Goal: Information Seeking & Learning: Learn about a topic

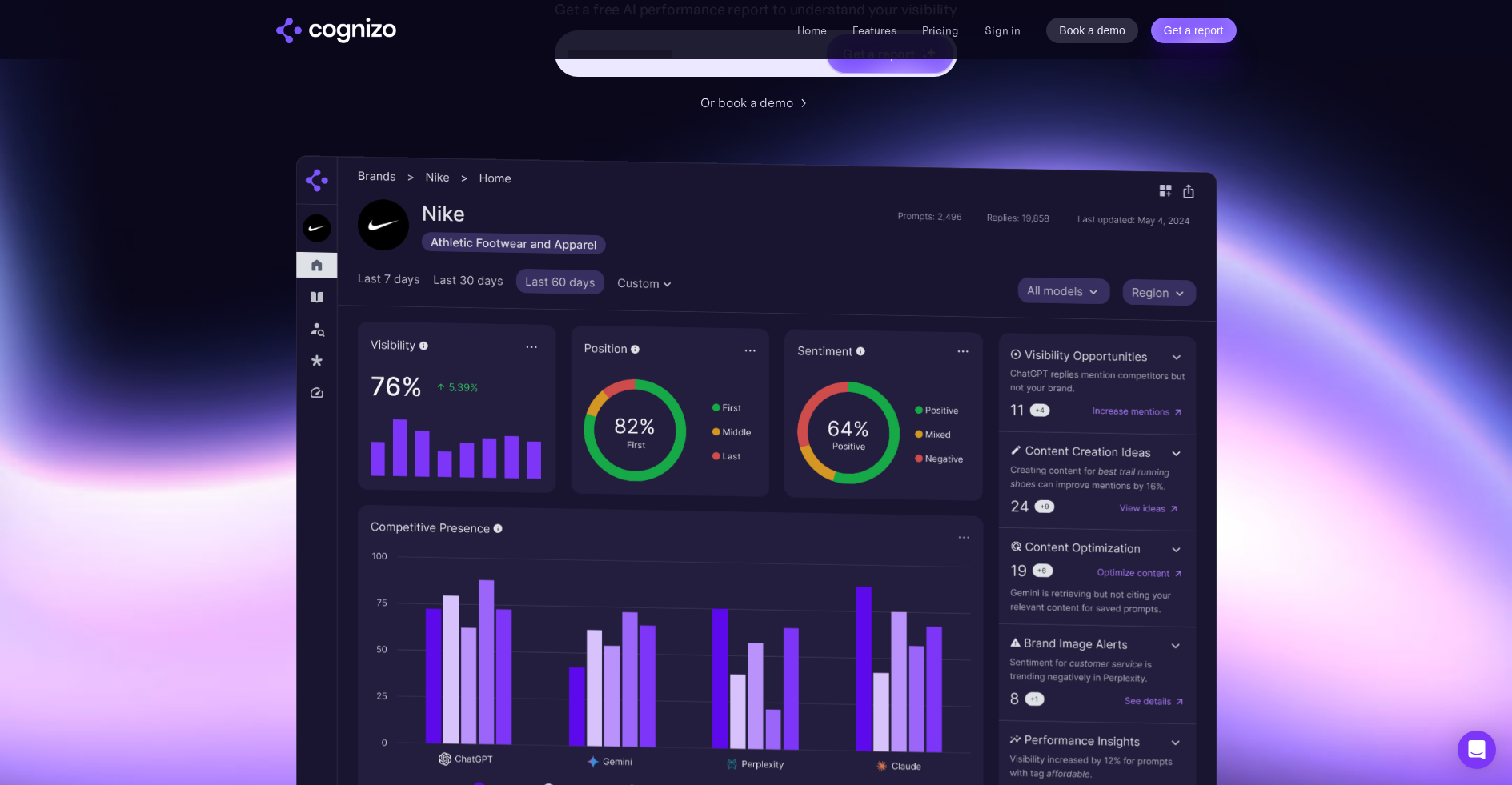
scroll to position [369, 0]
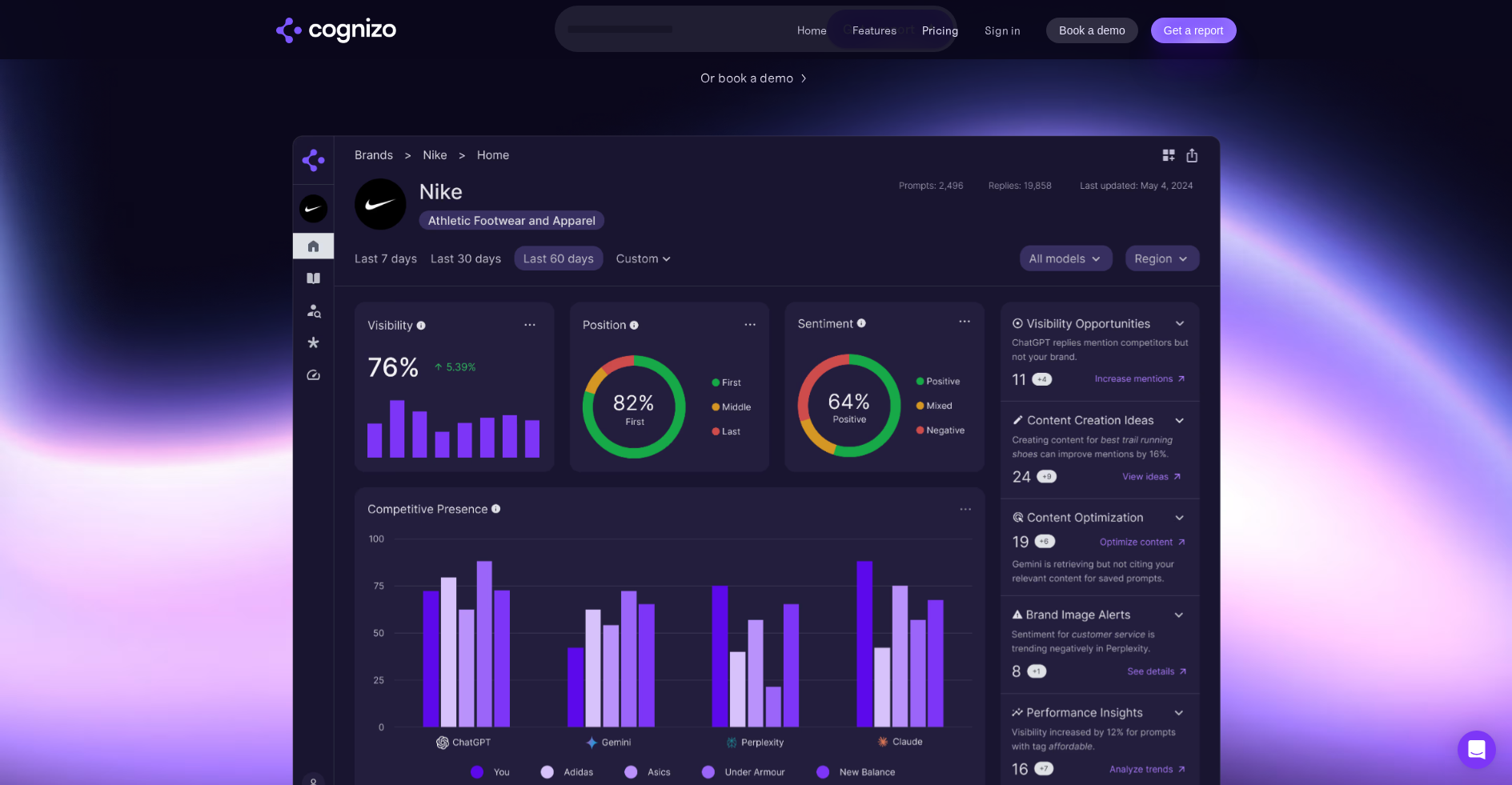
click at [945, 28] on link "Pricing" at bounding box center [940, 31] width 37 height 15
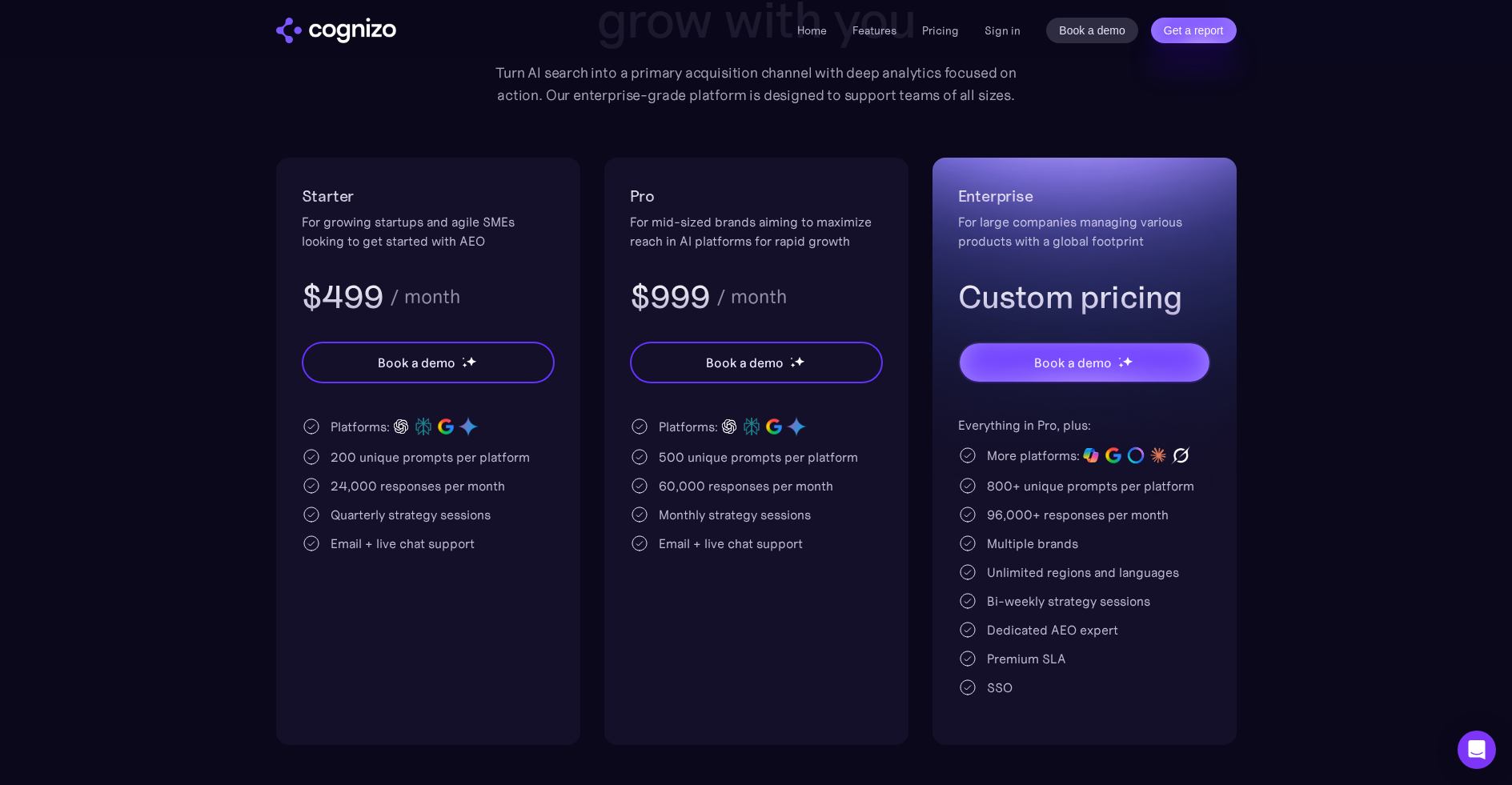
scroll to position [231, 0]
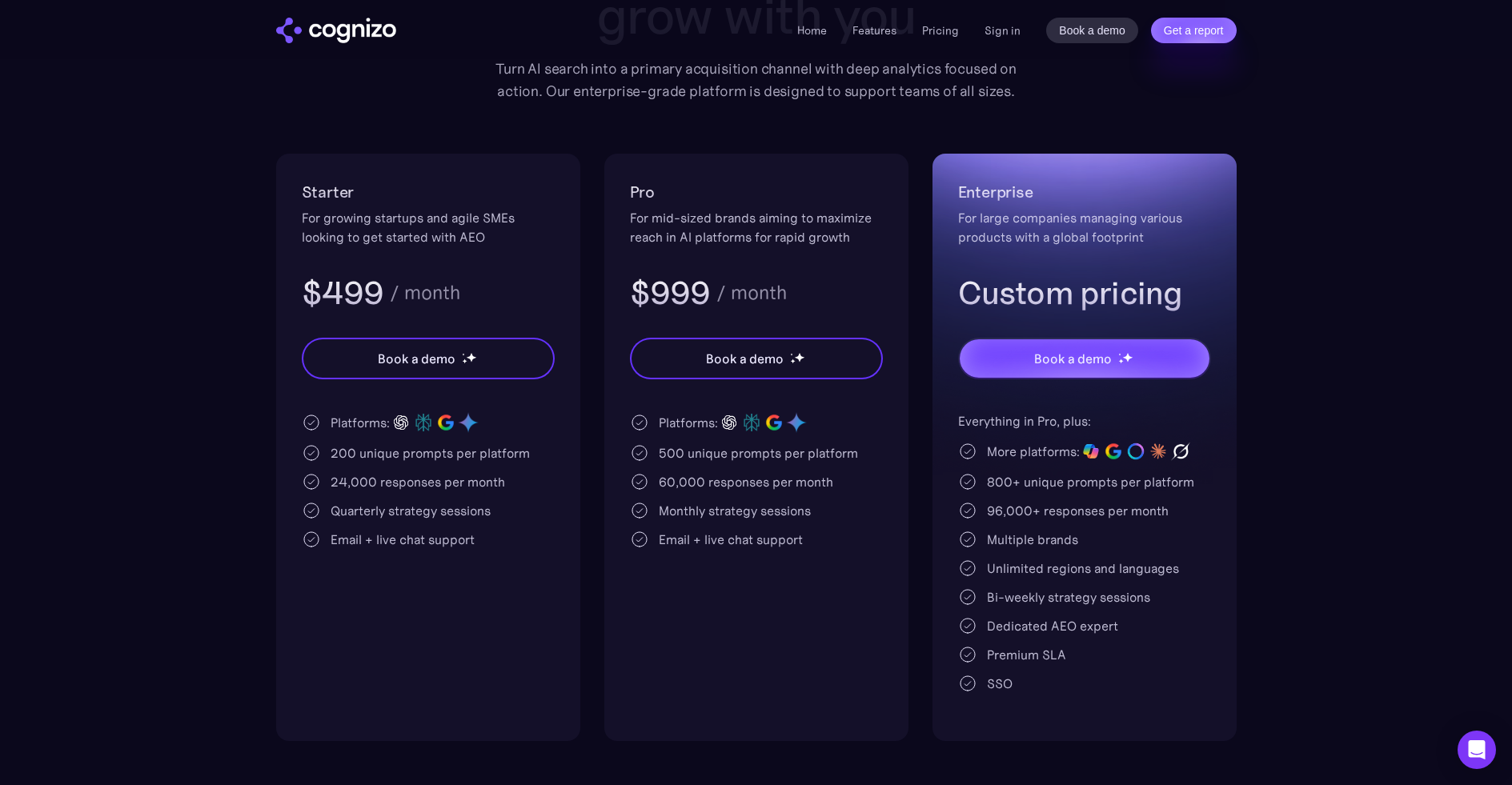
click at [347, 30] on img "home" at bounding box center [336, 31] width 120 height 26
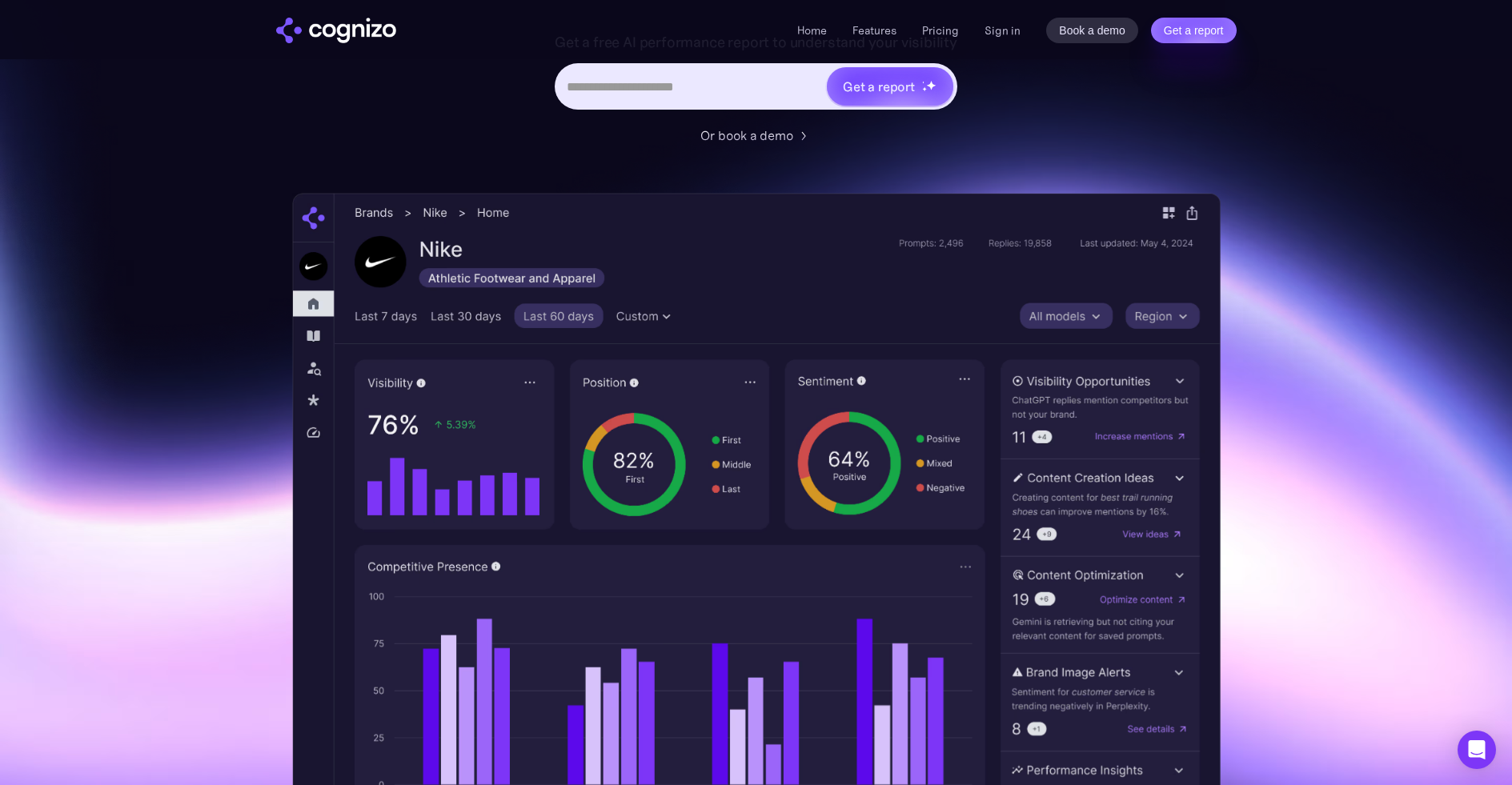
scroll to position [314, 0]
